Goal: Information Seeking & Learning: Learn about a topic

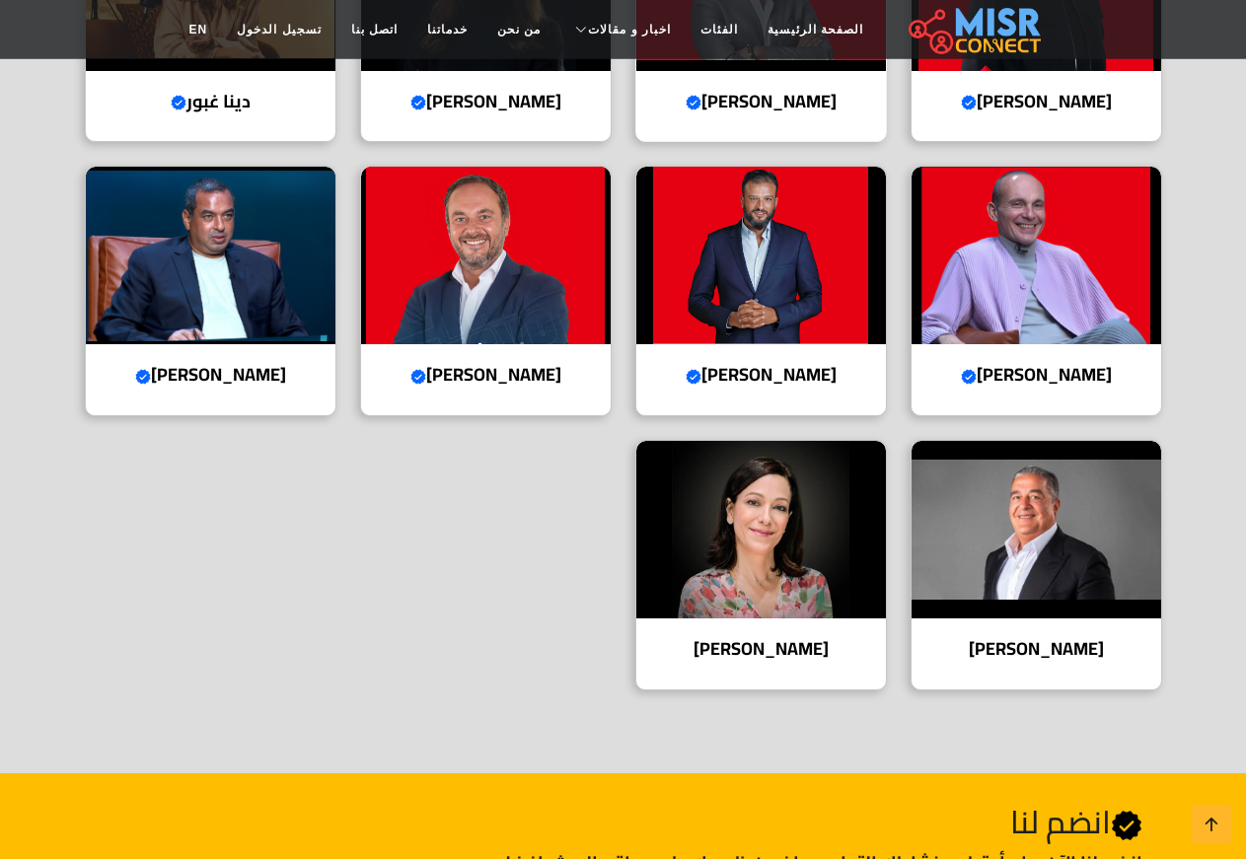
scroll to position [906, 0]
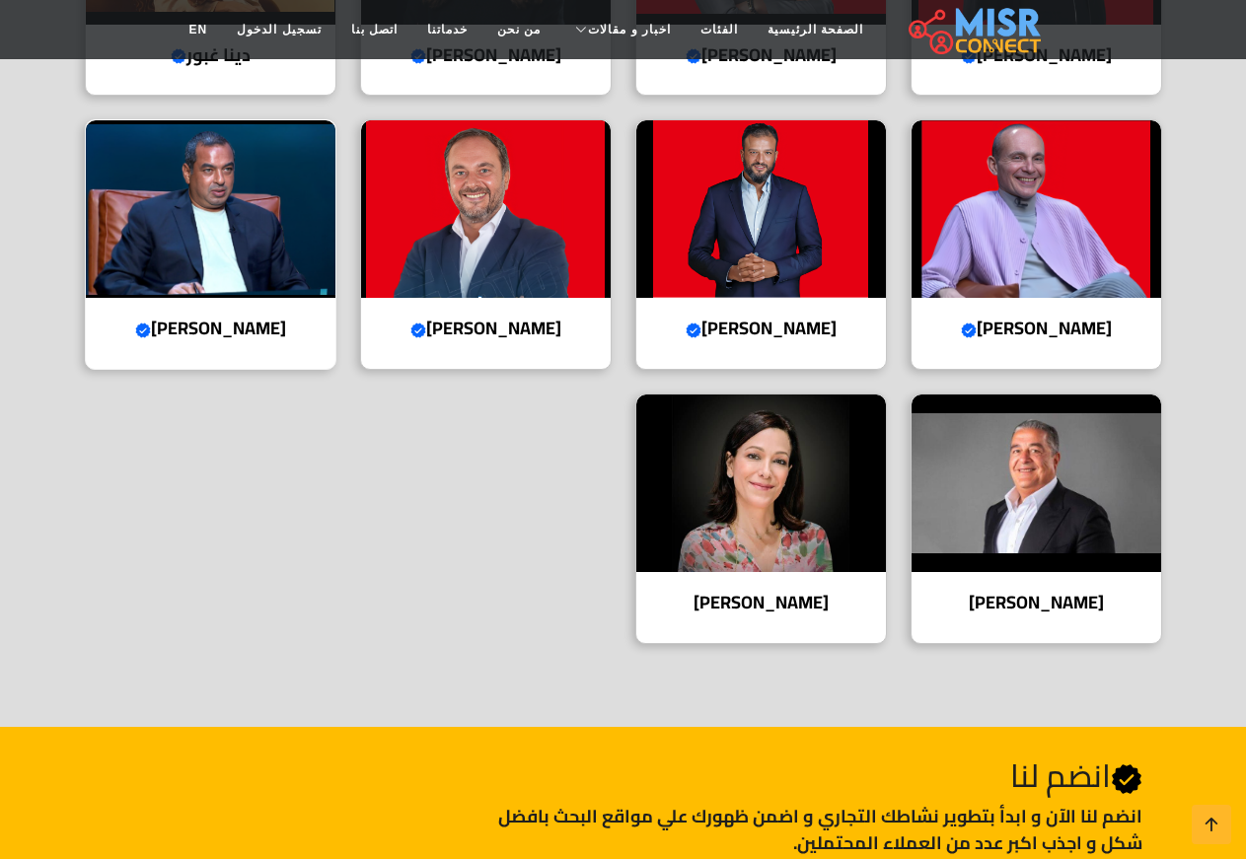
click at [168, 265] on img at bounding box center [211, 209] width 250 height 178
click at [773, 298] on img at bounding box center [761, 209] width 250 height 178
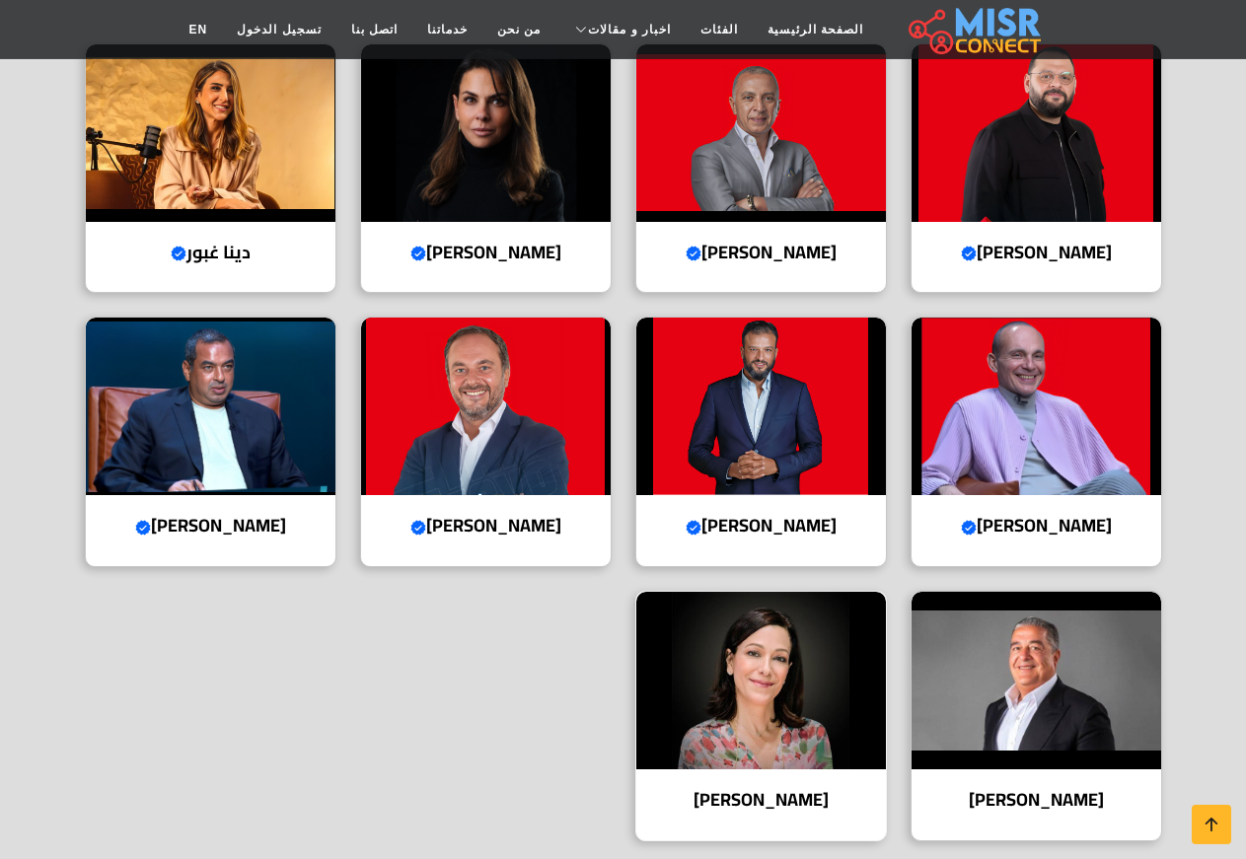
scroll to position [604, 0]
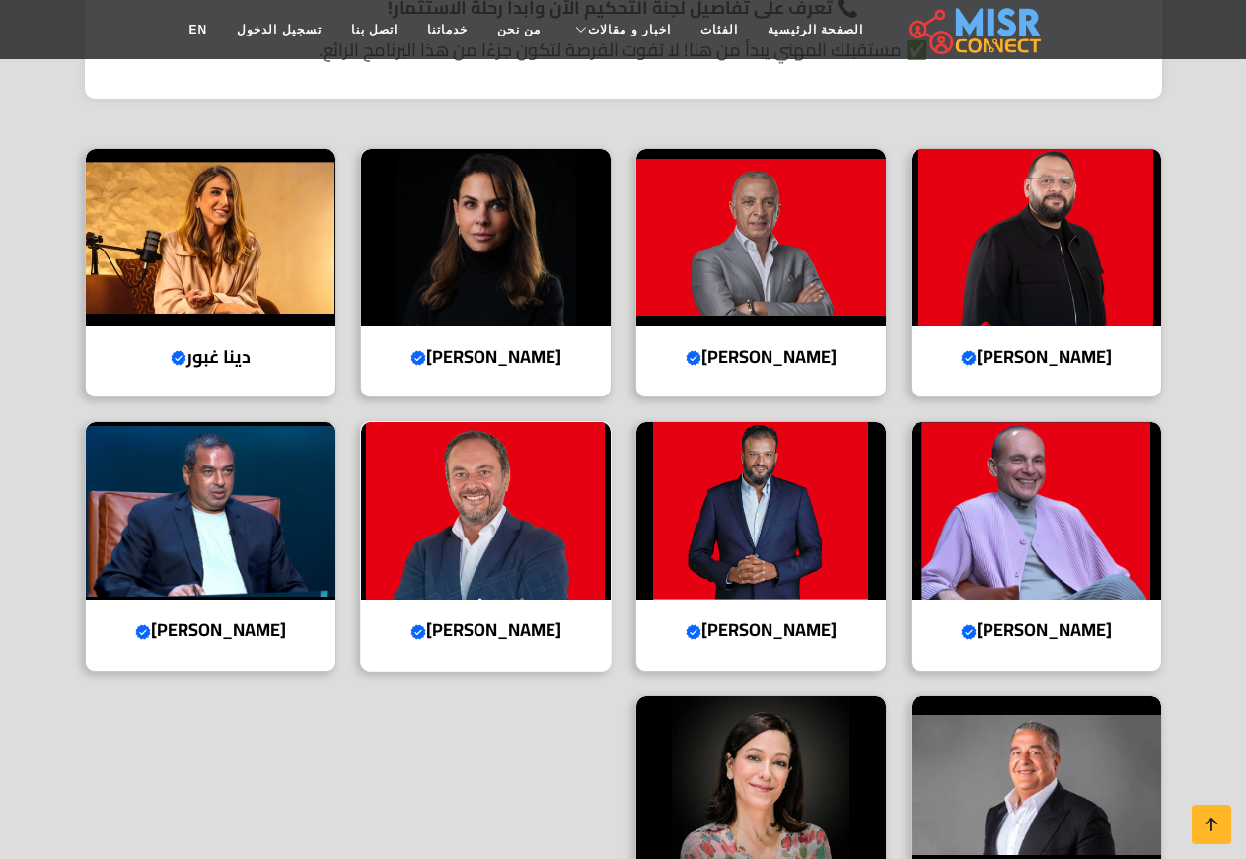
click at [441, 541] on img at bounding box center [486, 511] width 250 height 178
click at [961, 754] on img at bounding box center [1037, 786] width 250 height 178
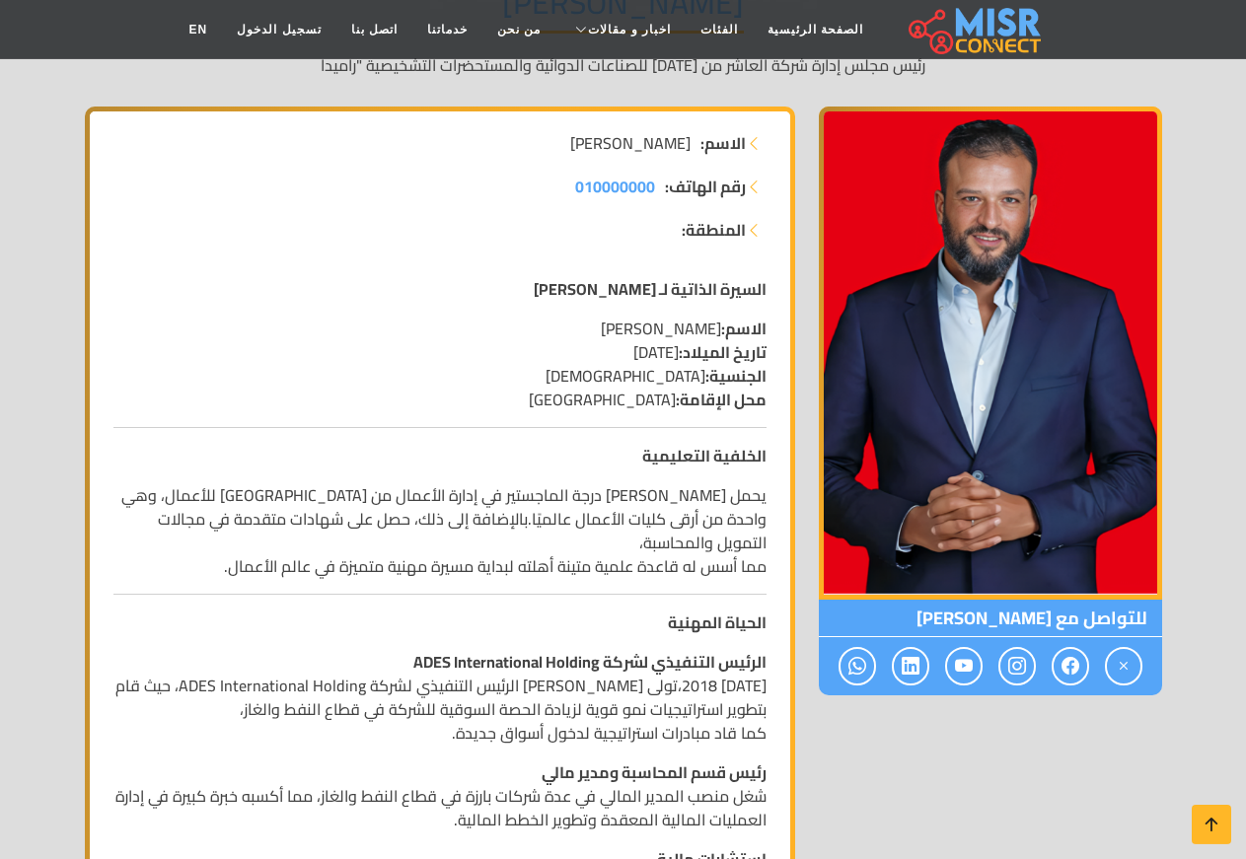
scroll to position [302, 0]
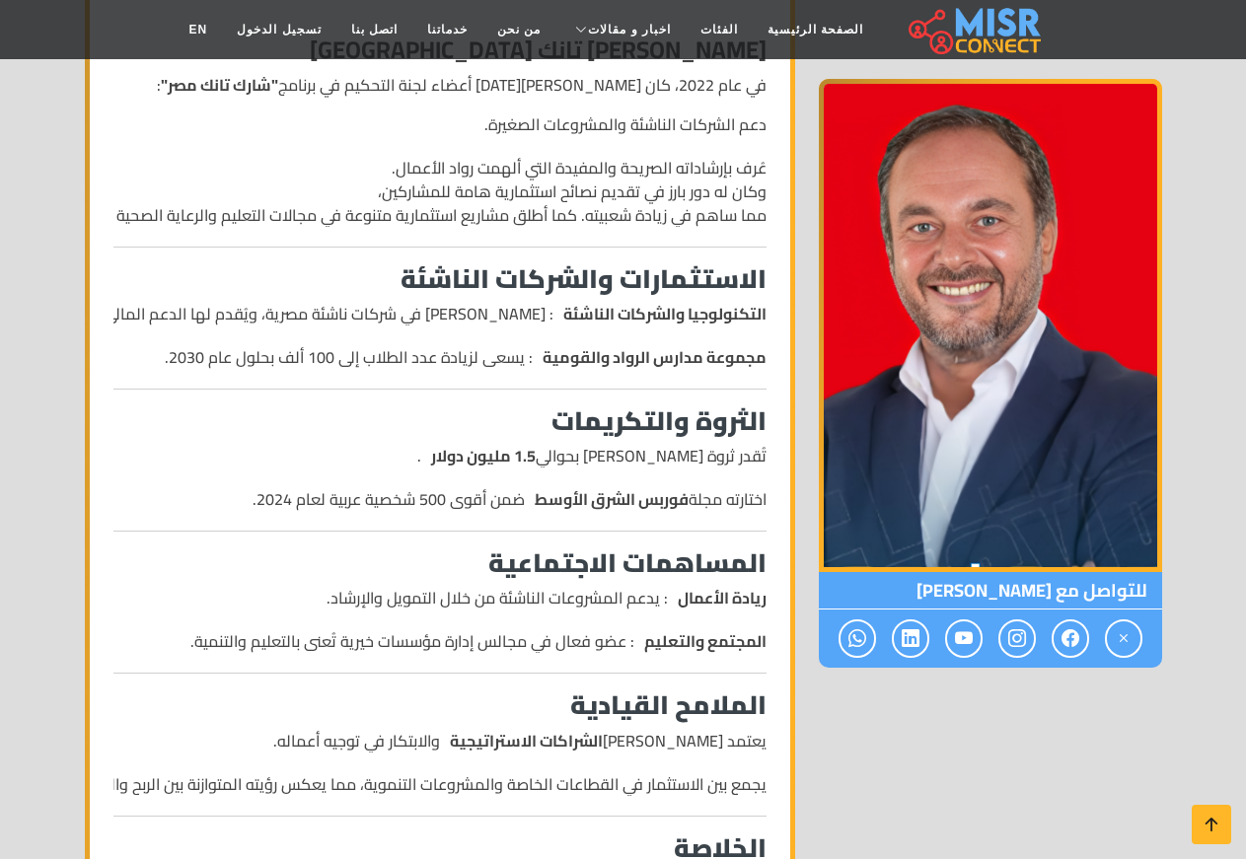
scroll to position [805, 0]
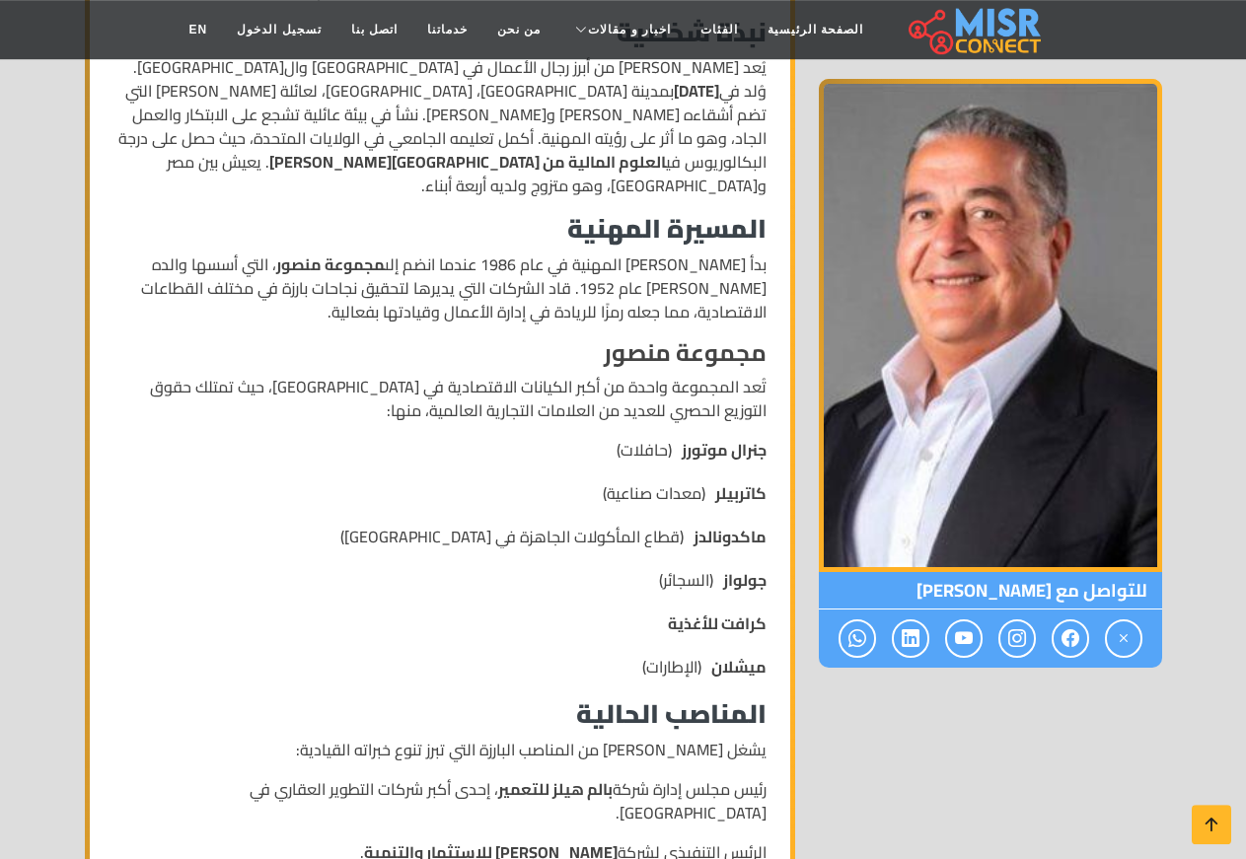
scroll to position [503, 0]
